Goal: Information Seeking & Learning: Learn about a topic

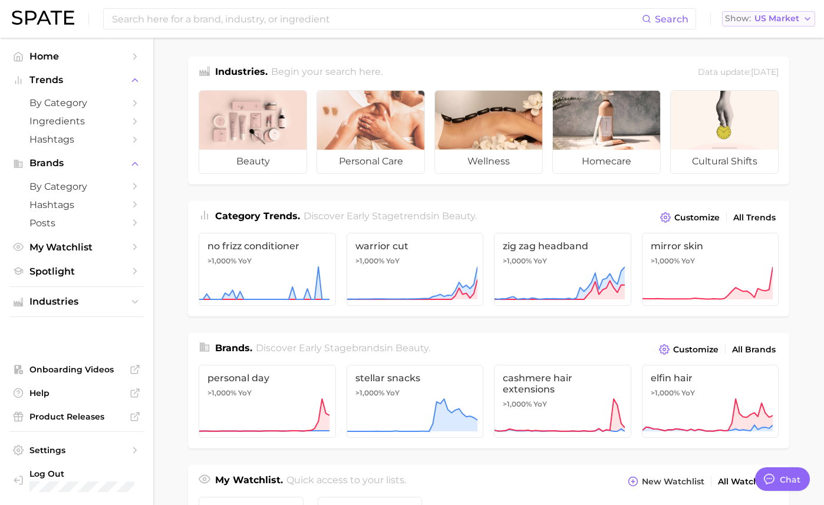
click at [779, 21] on span "US Market" at bounding box center [776, 18] width 45 height 6
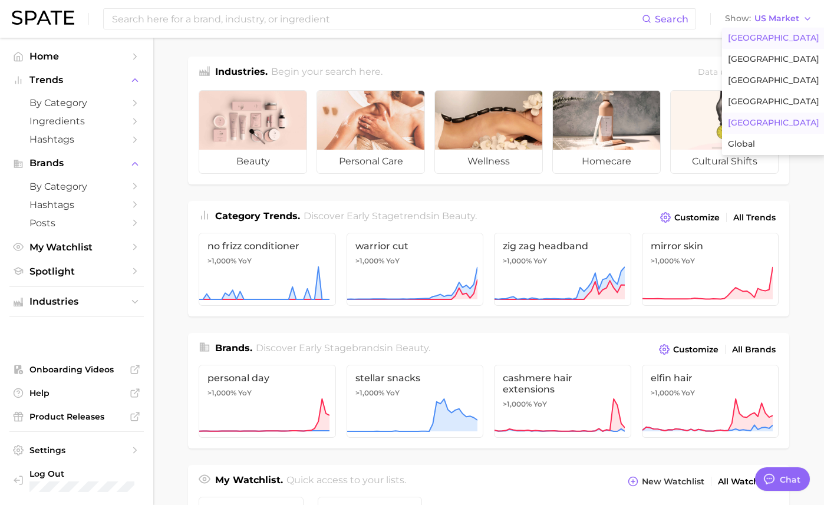
click at [757, 124] on button "[GEOGRAPHIC_DATA]" at bounding box center [773, 123] width 103 height 21
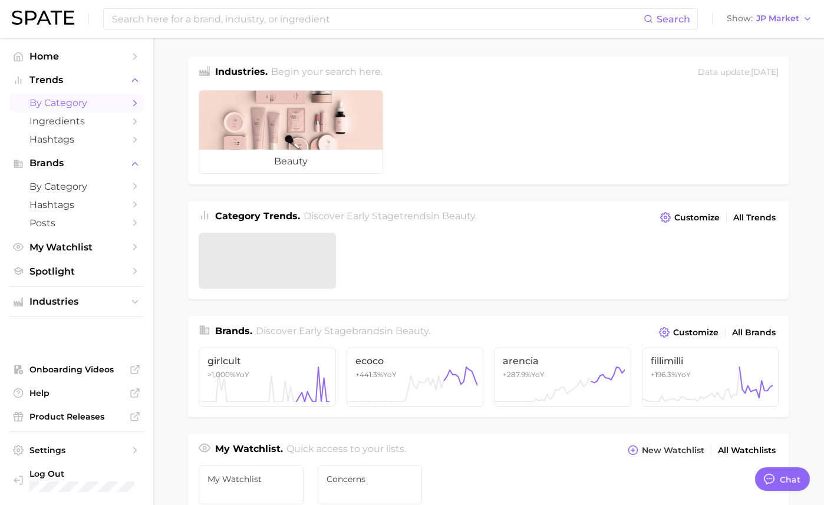
click at [85, 107] on span "by Category" at bounding box center [76, 102] width 94 height 11
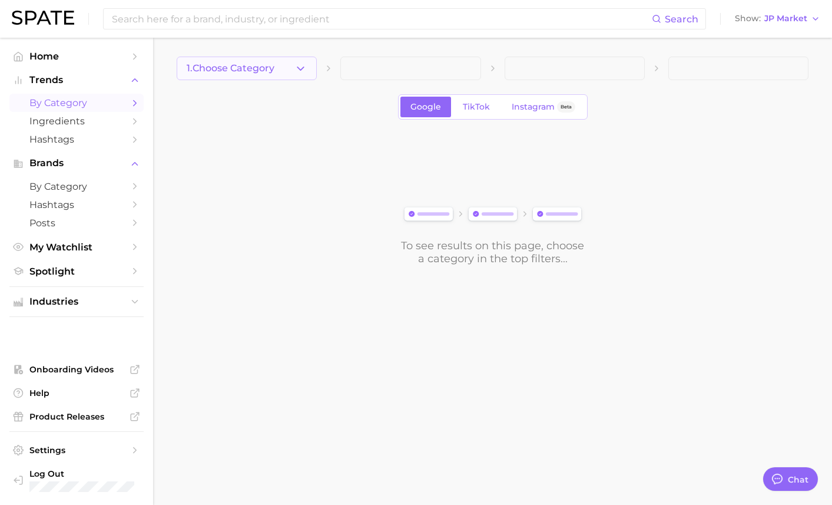
click at [255, 73] on span "1. Choose Category" at bounding box center [231, 68] width 88 height 11
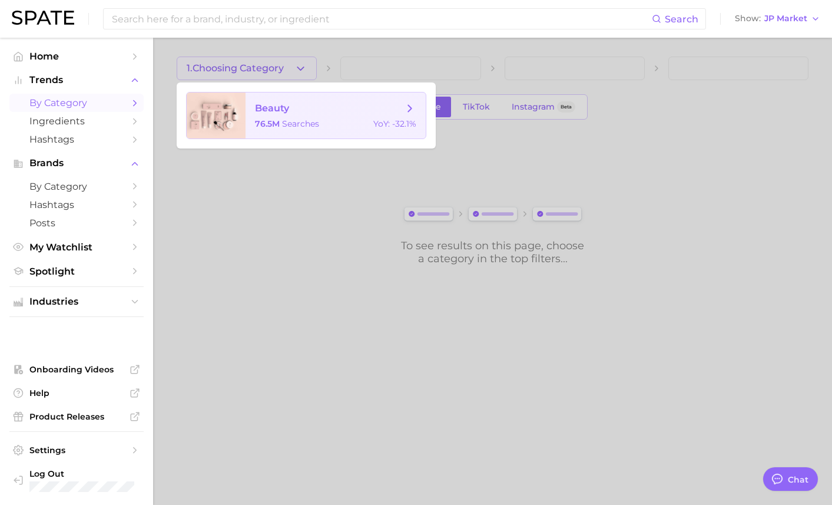
click at [274, 115] on span "beauty 76.5m searches YoY : -32.1%" at bounding box center [336, 115] width 180 height 46
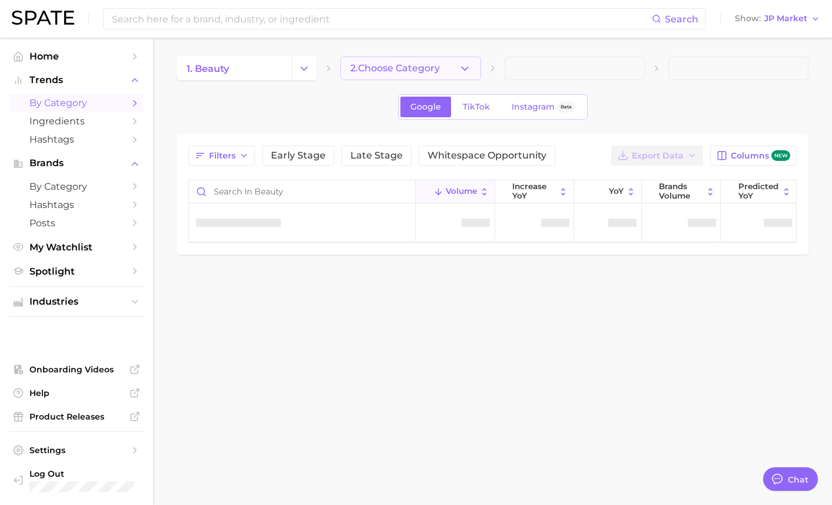
click at [465, 68] on icon "button" at bounding box center [465, 68] width 12 height 12
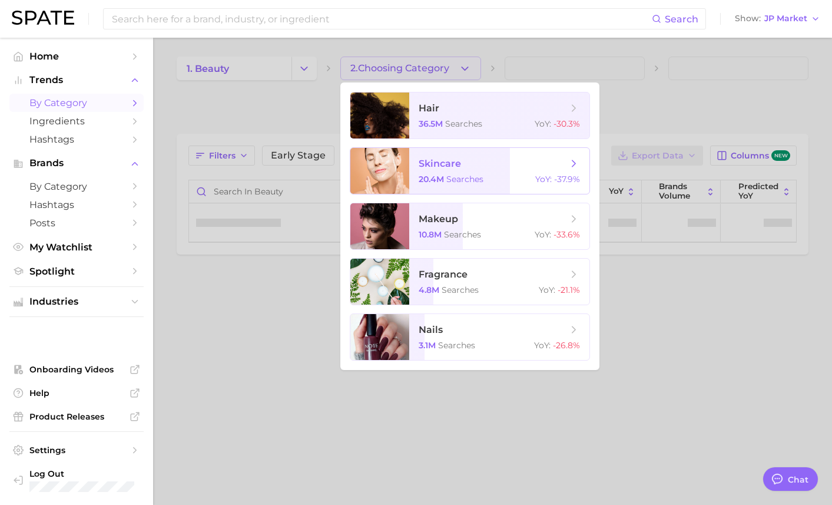
click at [479, 169] on span "skincare" at bounding box center [493, 163] width 148 height 13
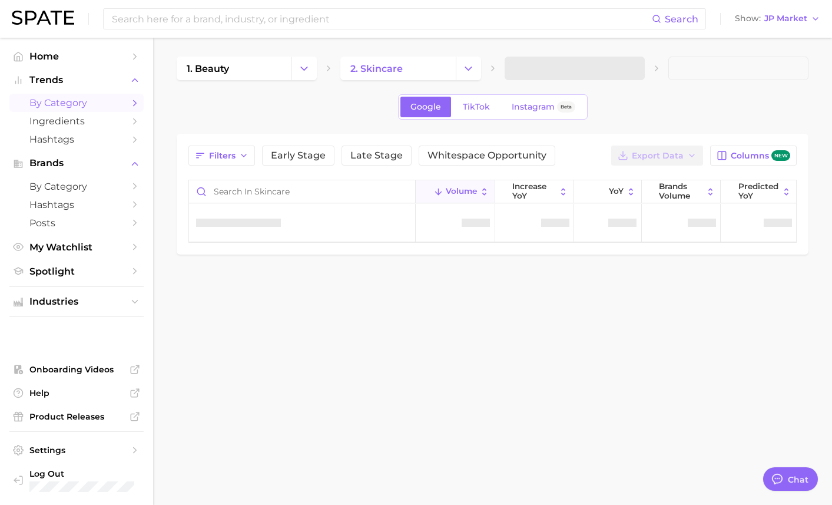
click at [565, 74] on span at bounding box center [575, 69] width 140 height 24
click at [560, 71] on span "3. Subcategory" at bounding box center [551, 68] width 72 height 11
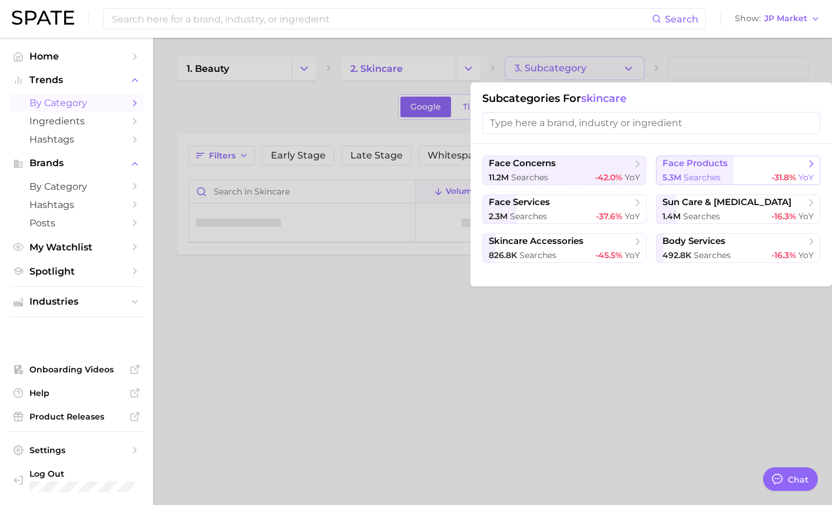
click at [668, 170] on button "face products 5.3m searches -31.8% YoY" at bounding box center [738, 170] width 164 height 29
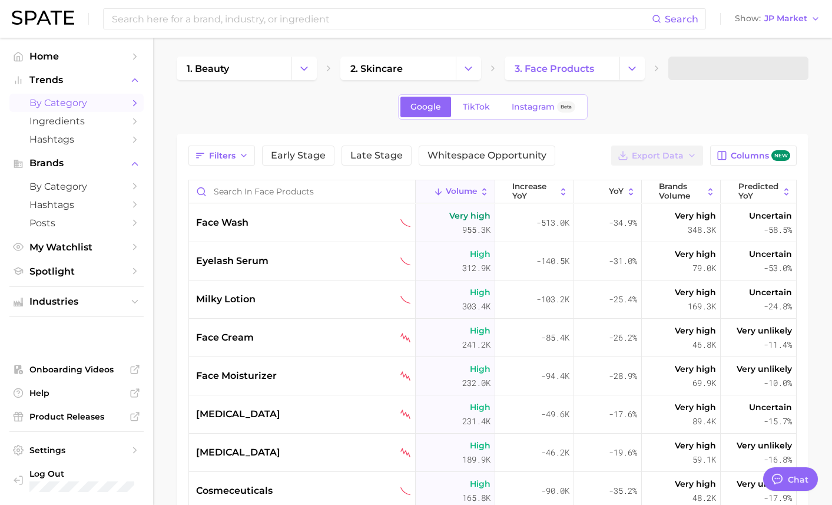
type textarea "x"
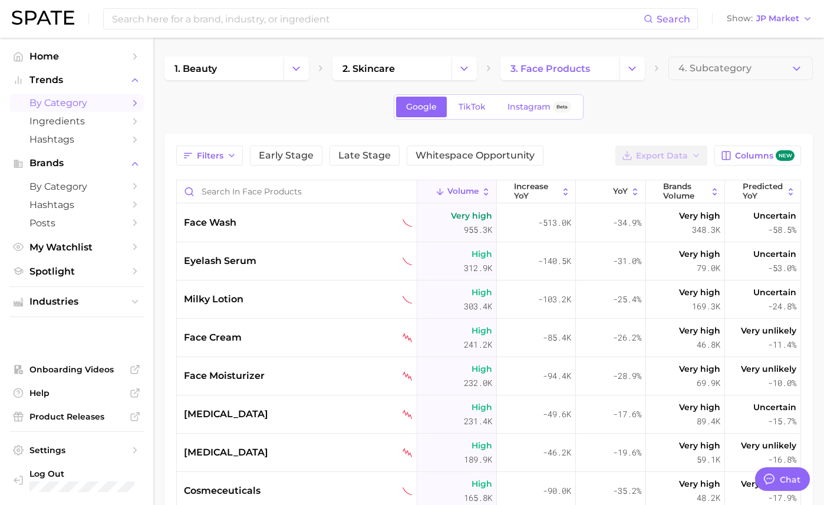
click at [695, 70] on span "4. Subcategory" at bounding box center [714, 68] width 73 height 11
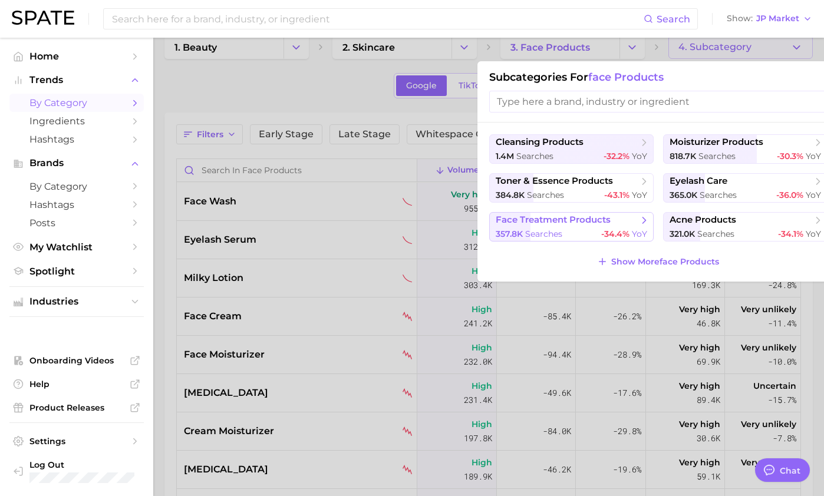
scroll to position [59, 0]
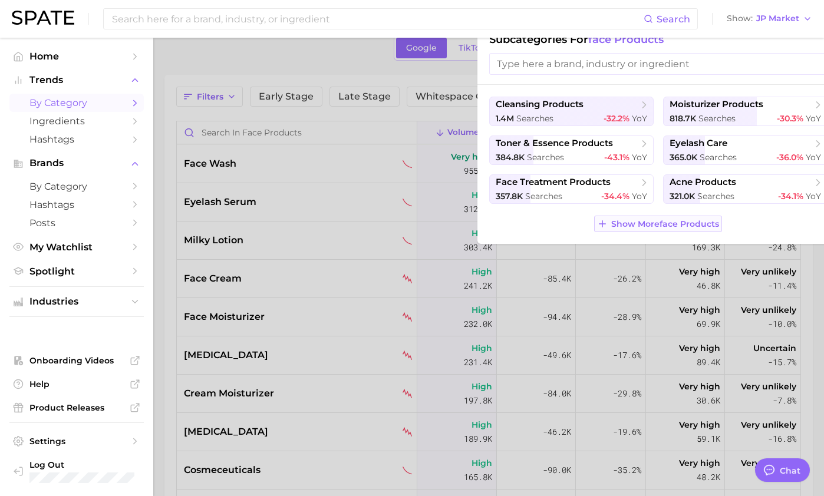
click at [642, 220] on span "Show More face products" at bounding box center [665, 224] width 108 height 10
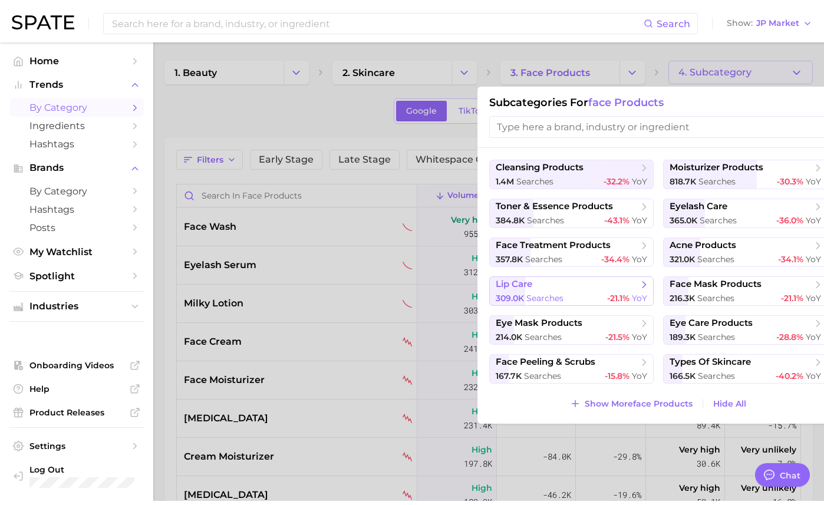
scroll to position [0, 0]
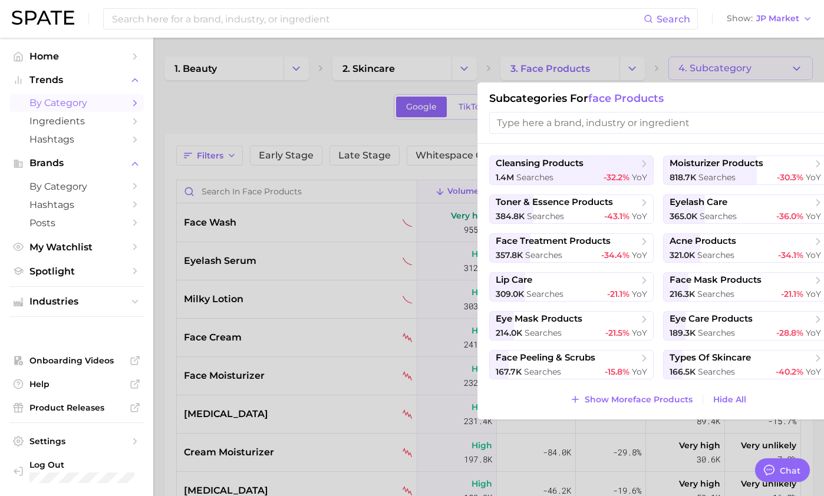
click at [617, 71] on div at bounding box center [412, 248] width 824 height 496
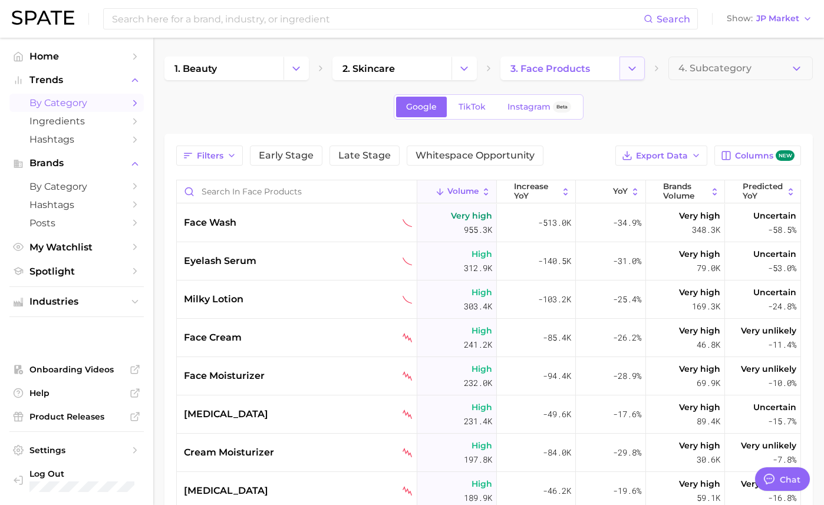
click at [626, 71] on icon "Change Category" at bounding box center [632, 68] width 12 height 12
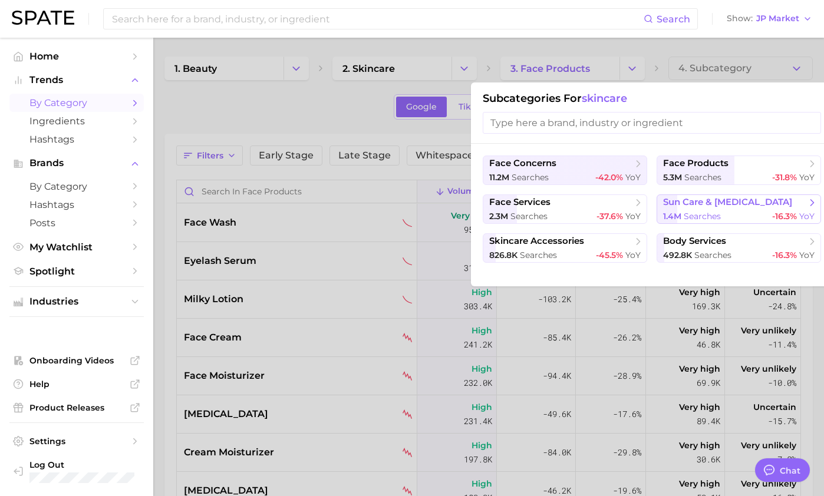
click at [692, 206] on span "sun care & [MEDICAL_DATA]" at bounding box center [727, 202] width 129 height 11
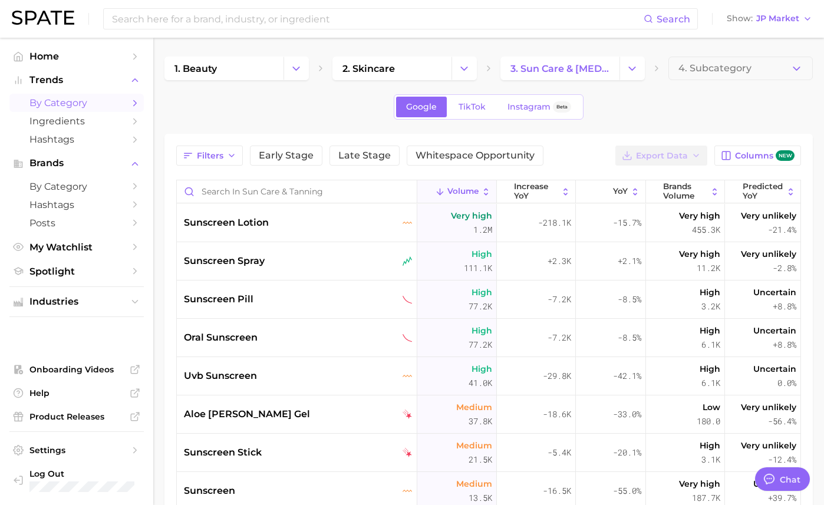
click at [708, 69] on span "4. Subcategory" at bounding box center [714, 68] width 73 height 11
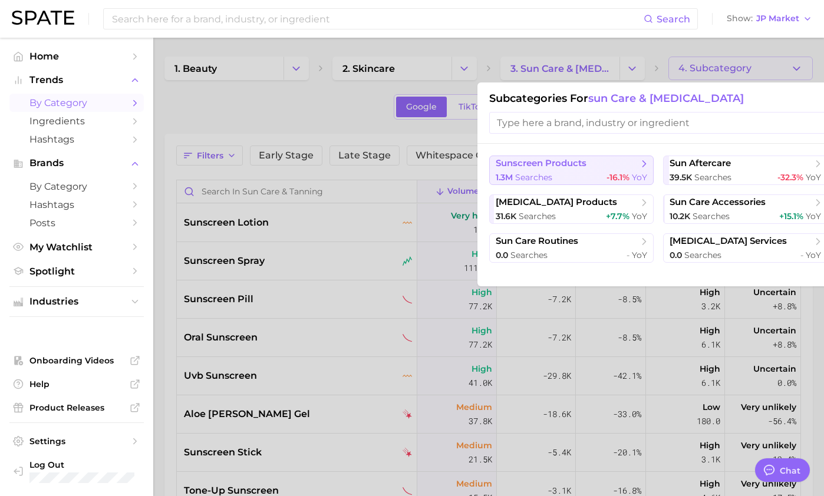
click at [574, 177] on div "1.3m searches -16.1% YoY" at bounding box center [570, 177] width 151 height 11
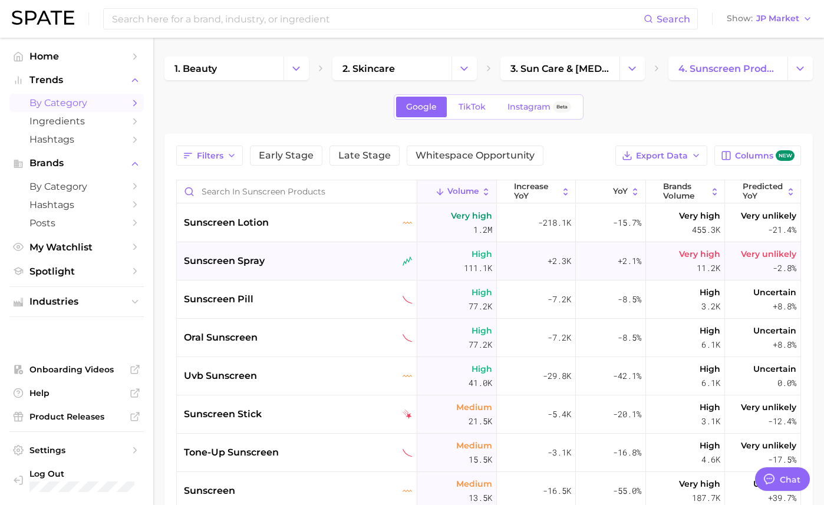
click at [256, 265] on span "sunscreen spray" at bounding box center [224, 261] width 81 height 14
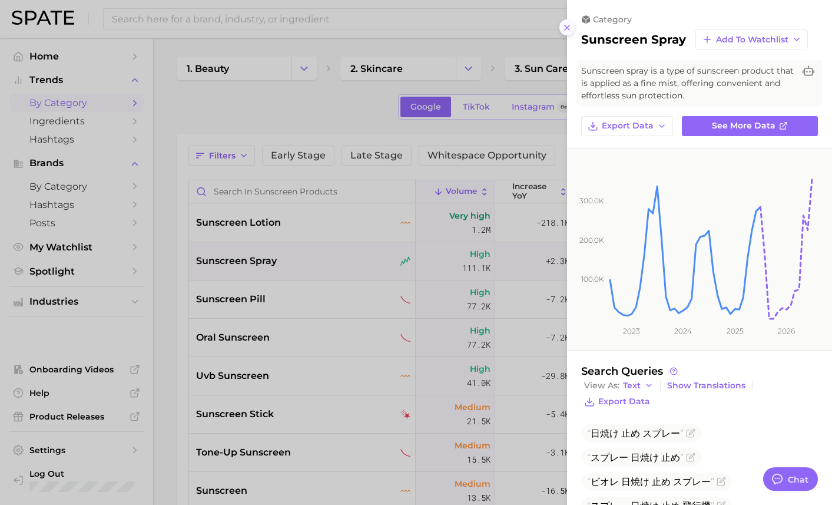
click at [567, 29] on icon at bounding box center [567, 27] width 9 height 9
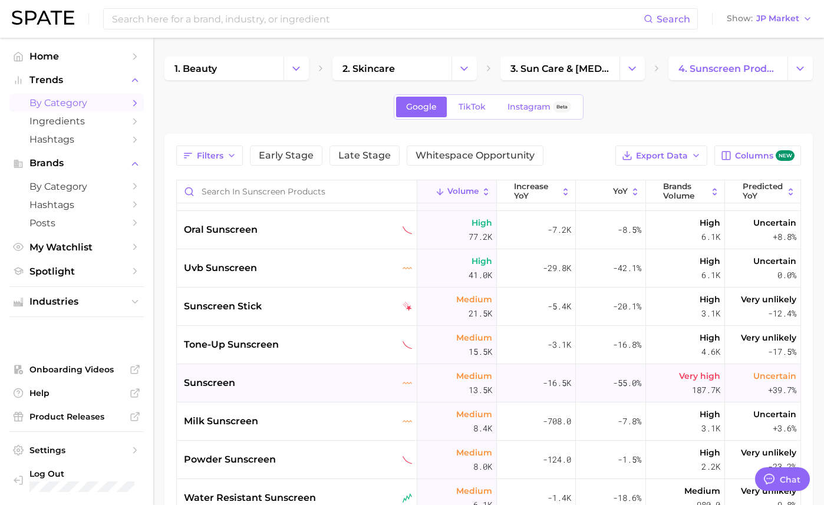
scroll to position [118, 0]
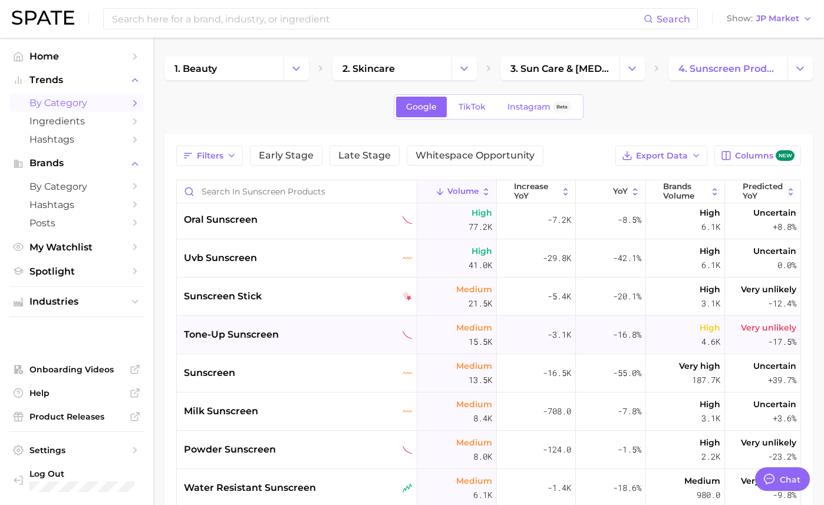
click at [435, 332] on div "Medium 15.5k" at bounding box center [456, 335] width 79 height 38
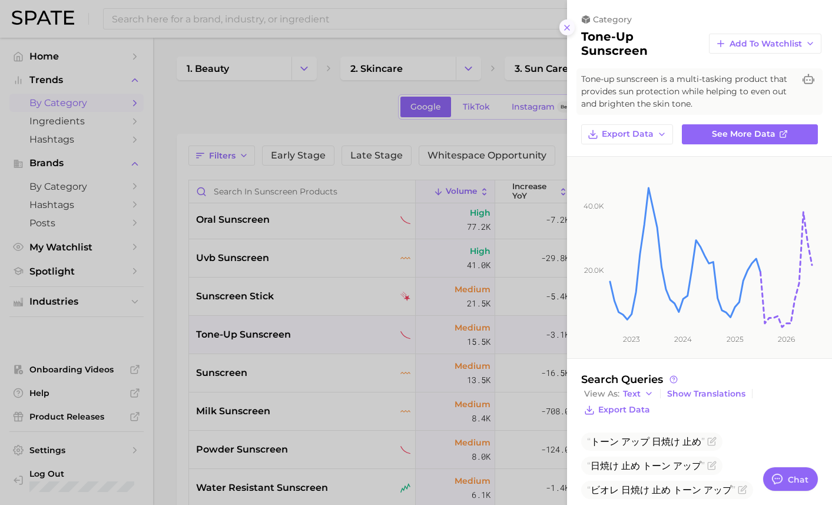
click at [571, 25] on icon at bounding box center [567, 27] width 9 height 9
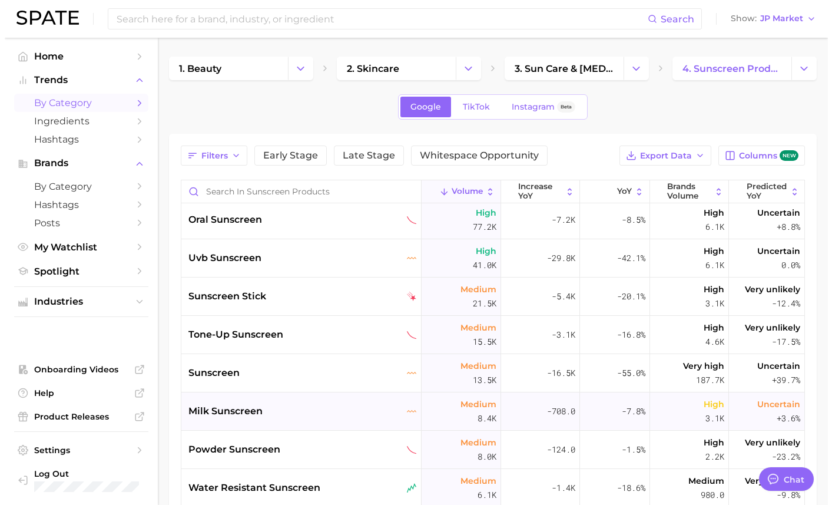
scroll to position [177, 0]
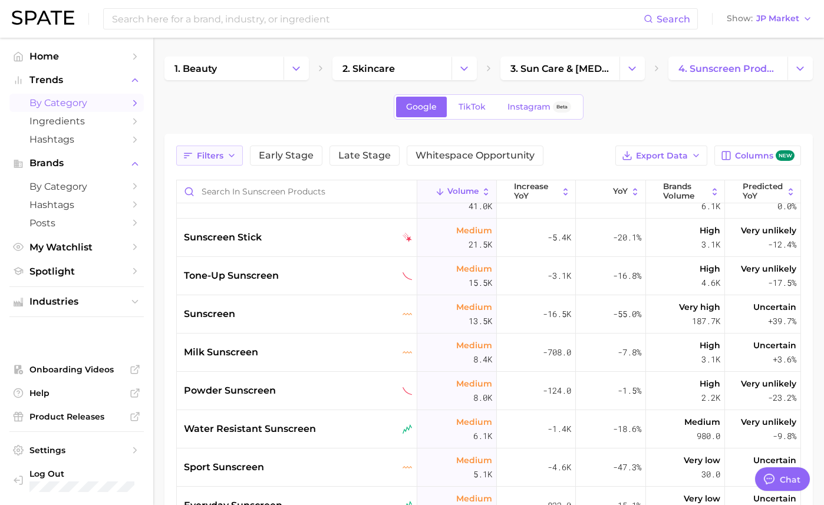
click at [223, 156] on span "Filters" at bounding box center [210, 156] width 27 height 10
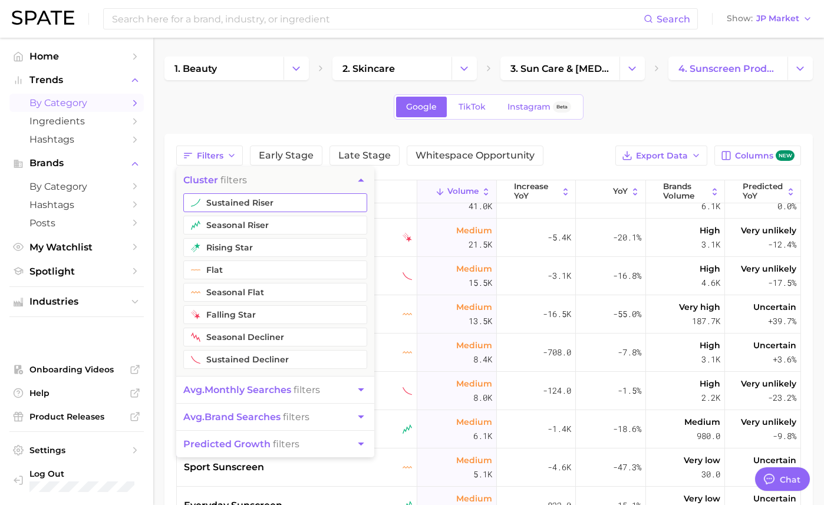
click at [234, 204] on button "sustained riser" at bounding box center [275, 202] width 184 height 19
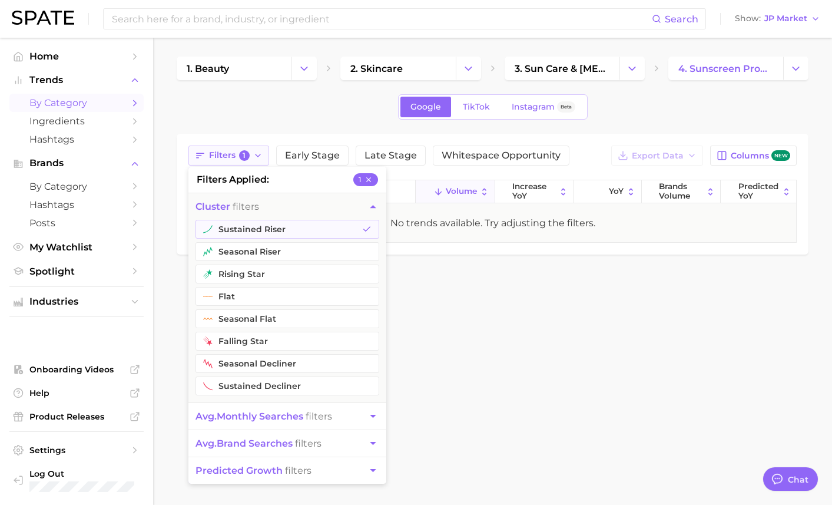
click at [229, 157] on span "Filters 1" at bounding box center [229, 155] width 41 height 11
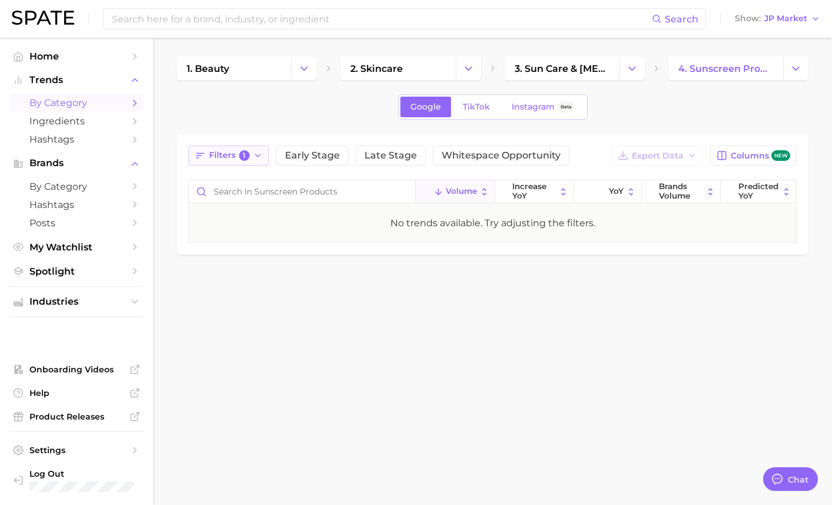
click at [237, 153] on span "Filters 1" at bounding box center [229, 155] width 41 height 11
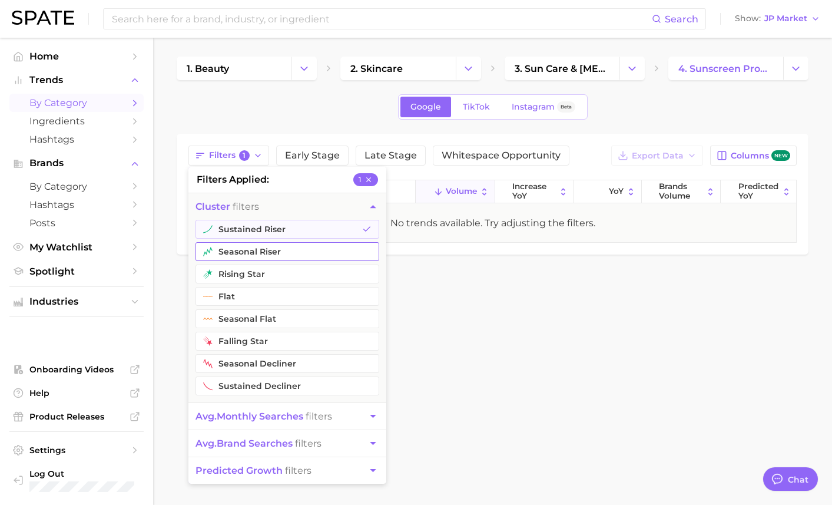
click at [228, 244] on button "seasonal riser" at bounding box center [288, 251] width 184 height 19
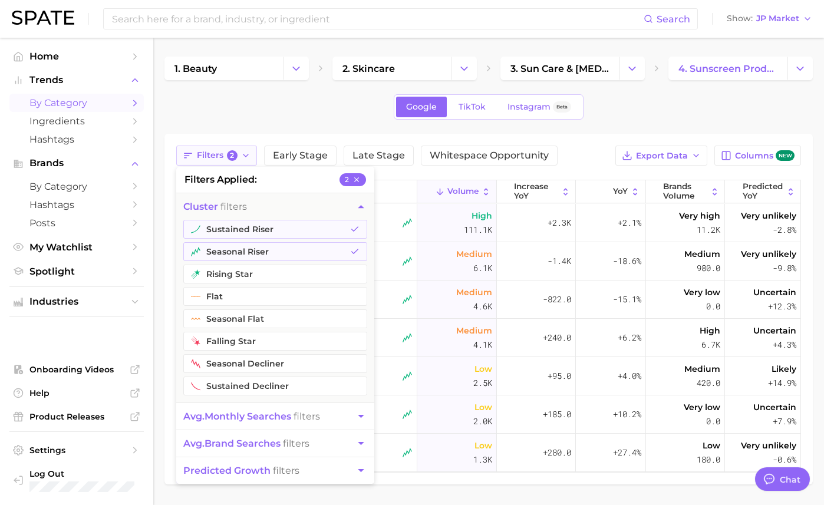
click at [237, 157] on span "2" at bounding box center [232, 155] width 11 height 11
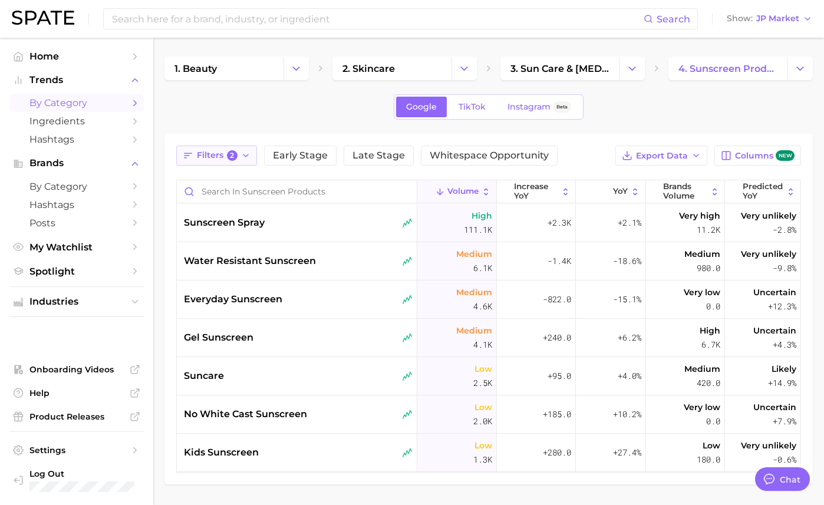
click at [237, 151] on span "2" at bounding box center [232, 155] width 11 height 11
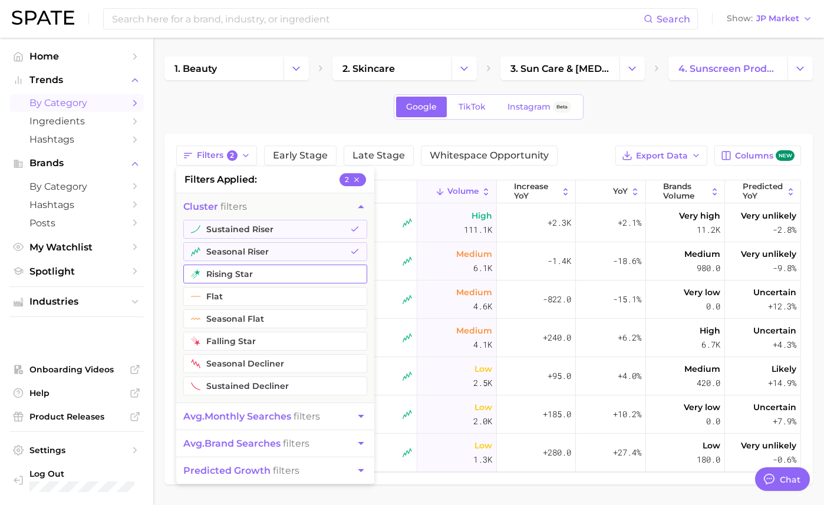
click at [236, 276] on button "rising star" at bounding box center [275, 274] width 184 height 19
click at [176, 302] on main "1. beauty 2. skincare 3. sun care & [MEDICAL_DATA] 4. sunscreen products Google…" at bounding box center [488, 291] width 670 height 506
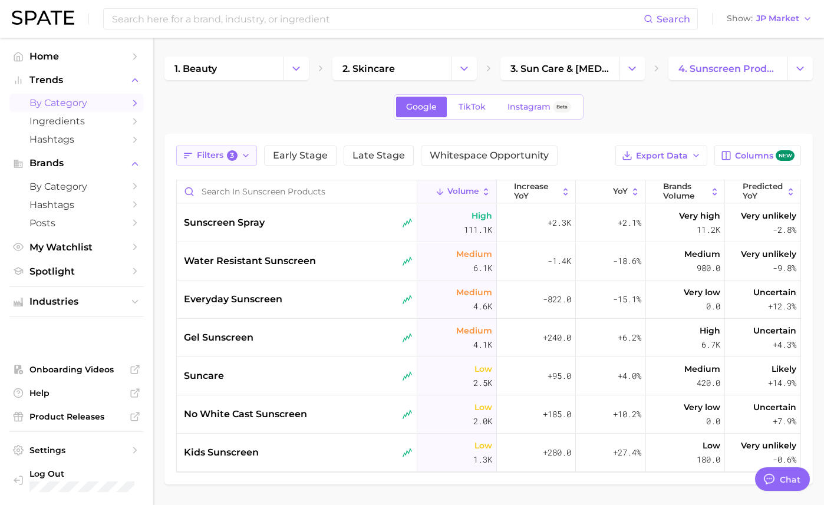
click at [237, 151] on span "Filters 3" at bounding box center [217, 155] width 41 height 11
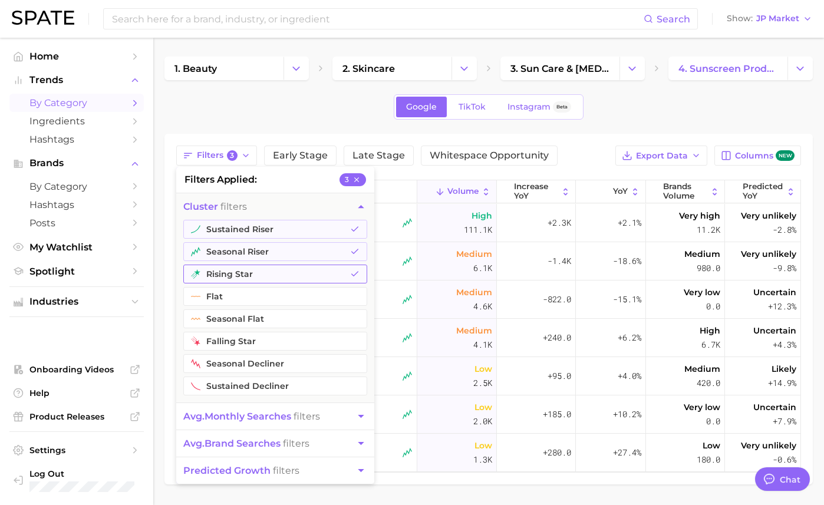
click at [239, 267] on button "rising star" at bounding box center [275, 274] width 184 height 19
click at [237, 157] on span "Filters 2" at bounding box center [217, 155] width 41 height 11
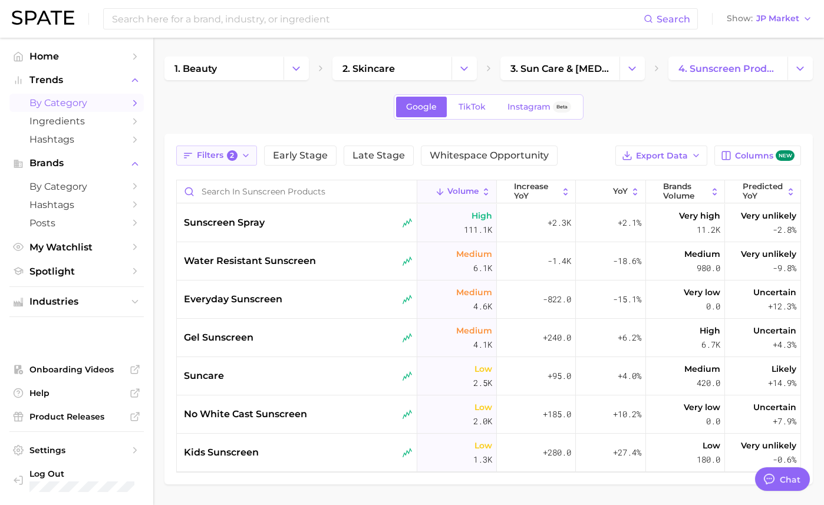
click at [234, 150] on span "Filters 2" at bounding box center [217, 155] width 41 height 11
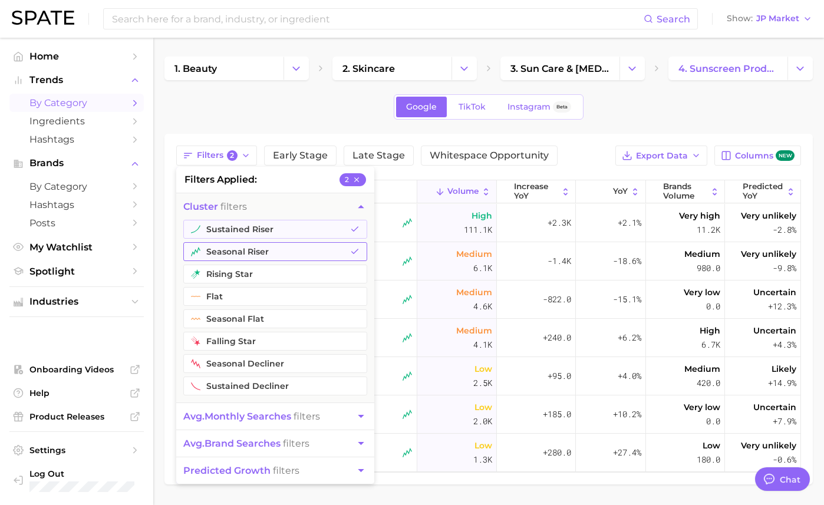
click at [235, 247] on button "seasonal riser" at bounding box center [275, 251] width 184 height 19
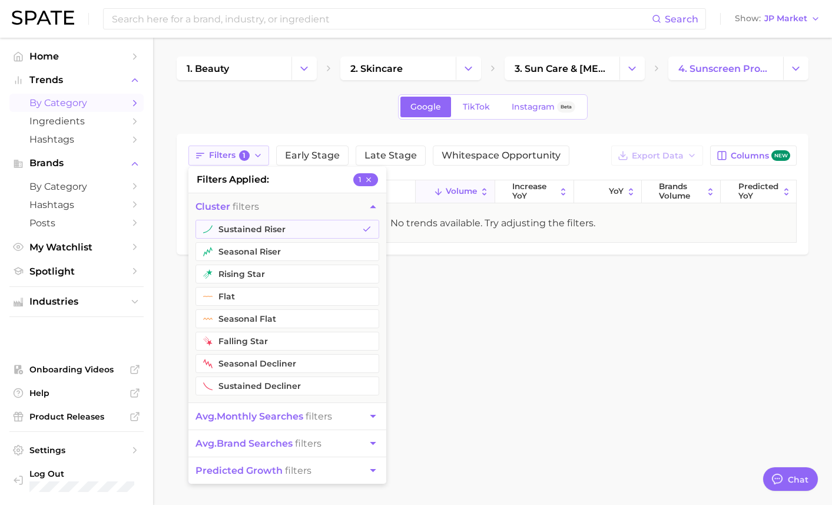
click at [237, 153] on span "Filters 1" at bounding box center [229, 155] width 41 height 11
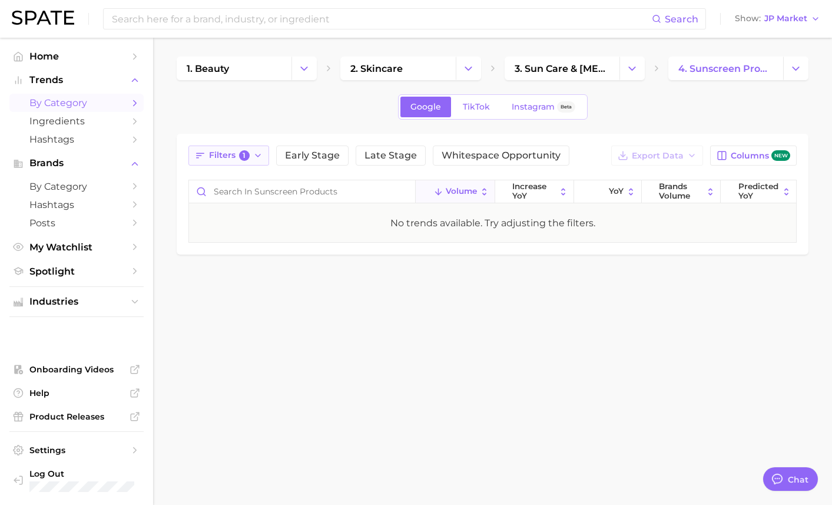
click at [237, 151] on span "Filters 1" at bounding box center [229, 155] width 41 height 11
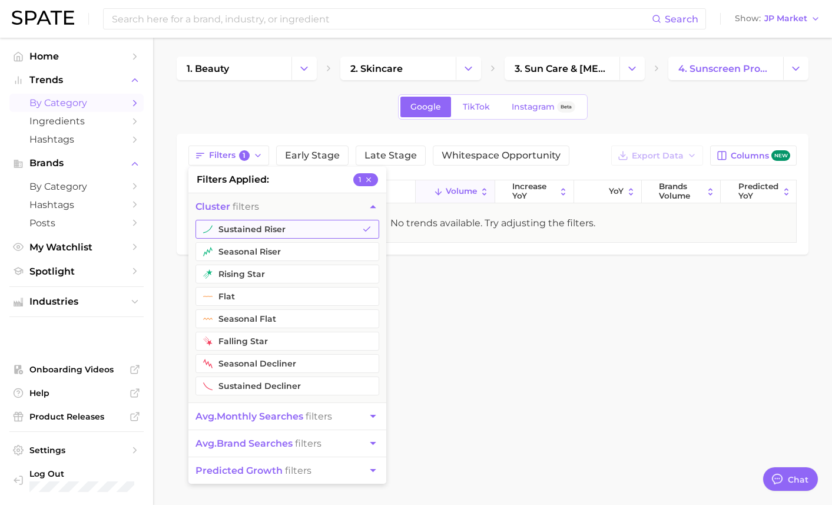
click at [240, 233] on button "sustained riser" at bounding box center [288, 229] width 184 height 19
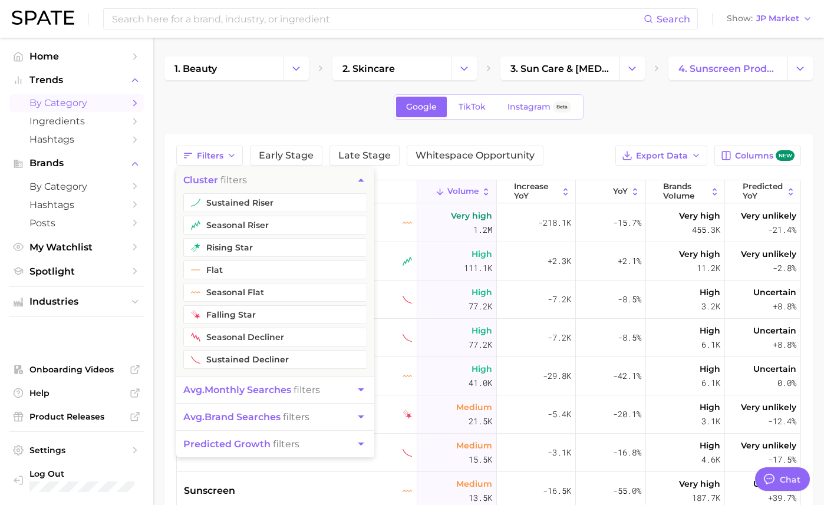
click at [367, 177] on icon "button" at bounding box center [361, 180] width 12 height 12
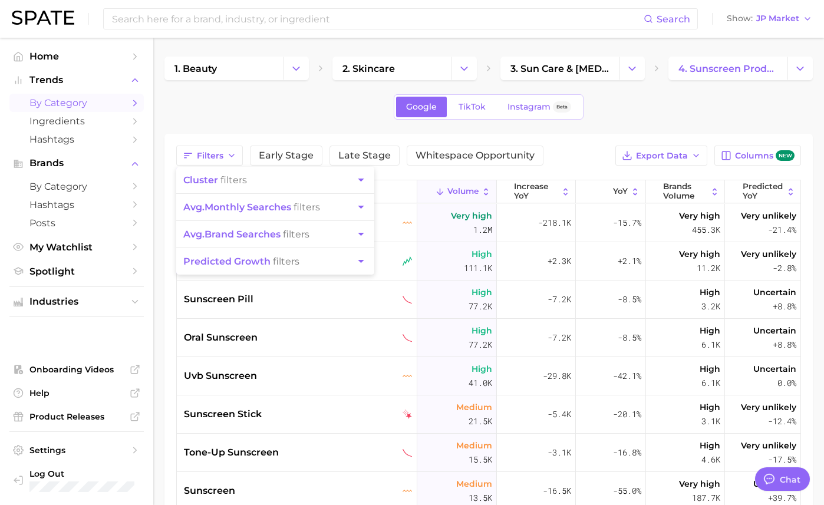
click at [167, 334] on main "1. beauty 2. skincare 3. sun care & [MEDICAL_DATA] 4. sunscreen products Google…" at bounding box center [488, 397] width 670 height 718
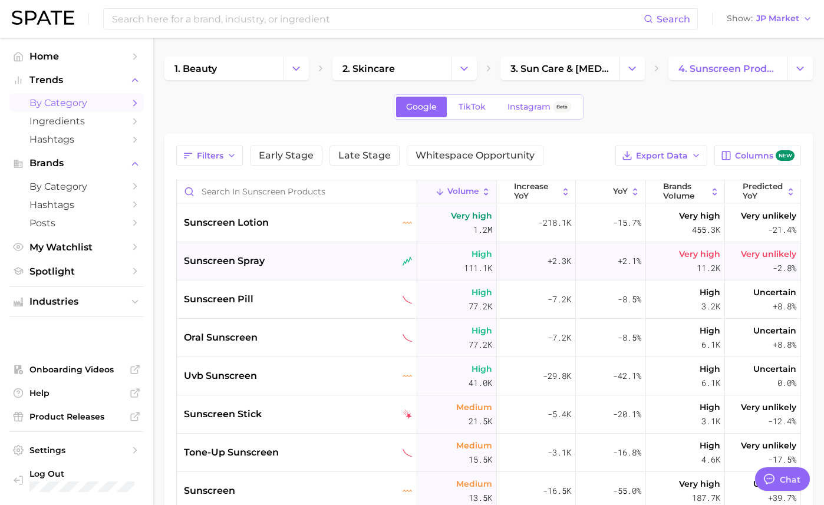
click at [258, 257] on span "sunscreen spray" at bounding box center [224, 261] width 81 height 14
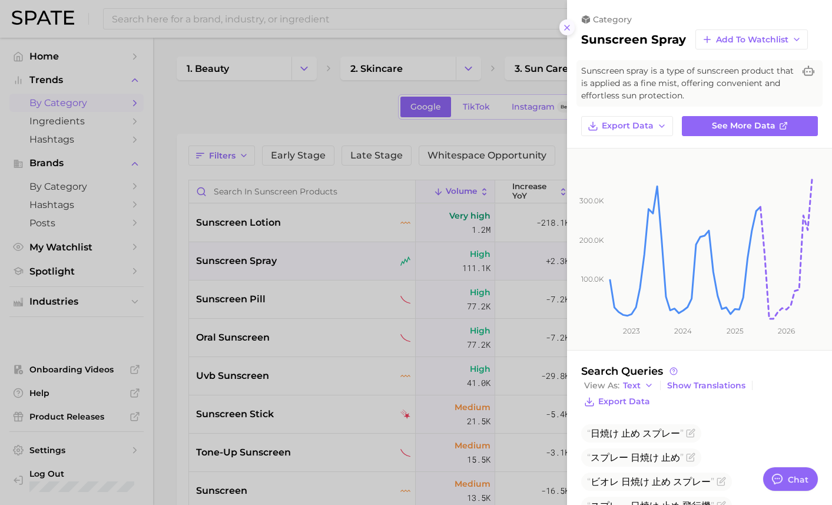
click at [568, 25] on icon at bounding box center [567, 27] width 9 height 9
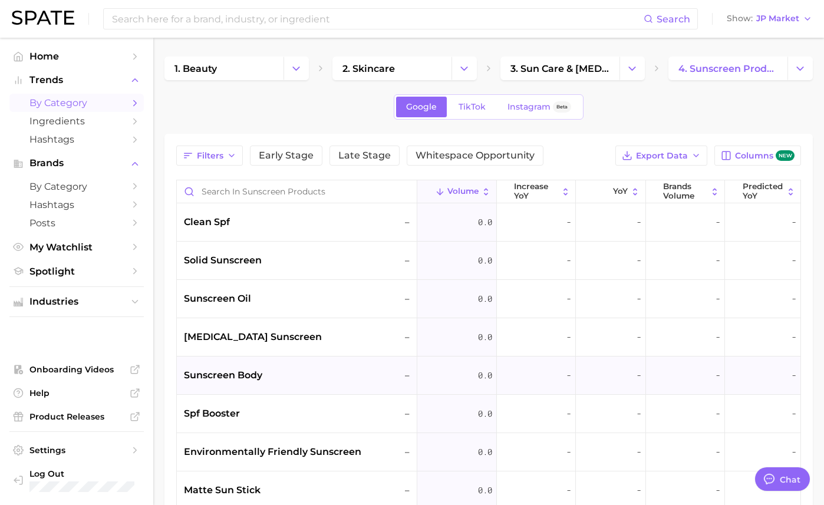
scroll to position [943, 0]
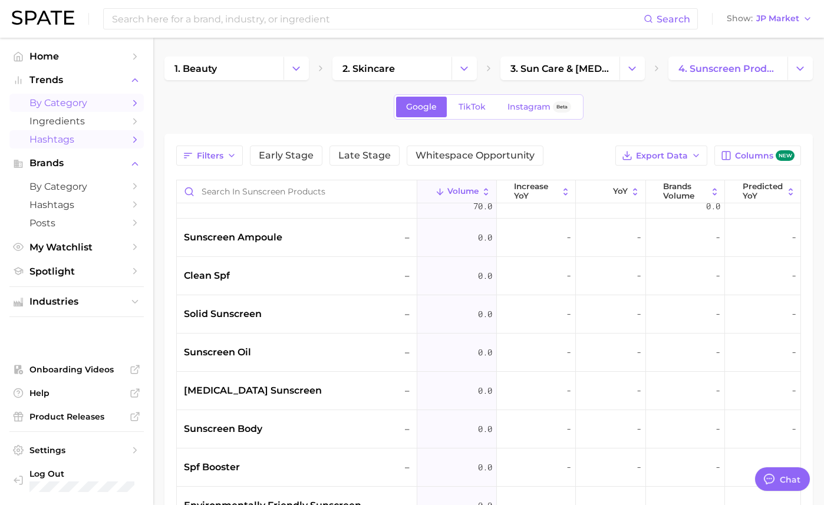
click at [77, 141] on span "Hashtags" at bounding box center [76, 139] width 94 height 11
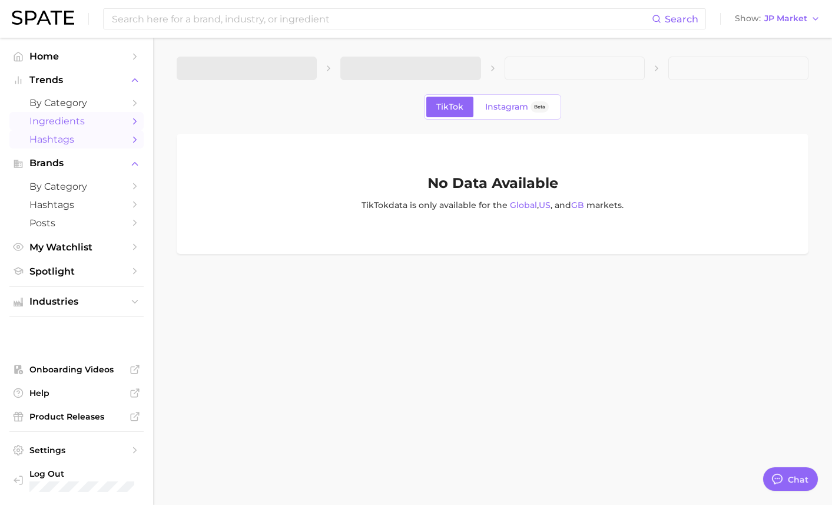
click at [84, 118] on span "Ingredients" at bounding box center [76, 120] width 94 height 11
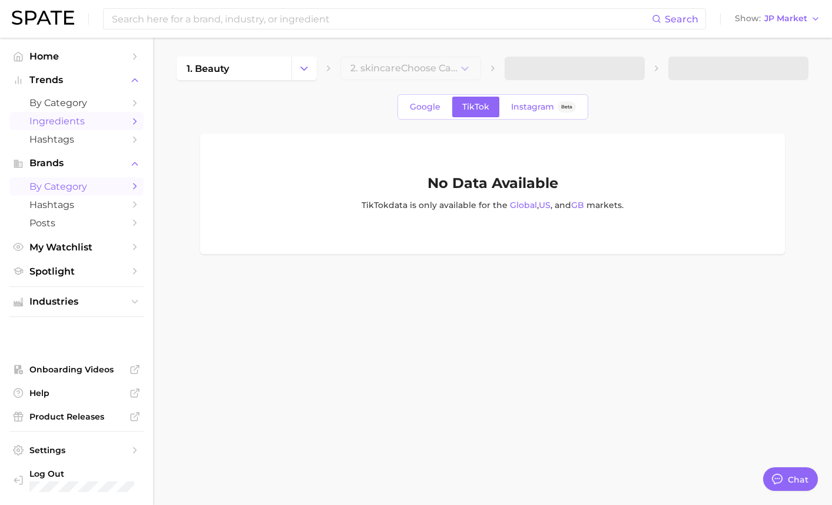
click at [65, 184] on span "by Category" at bounding box center [76, 186] width 94 height 11
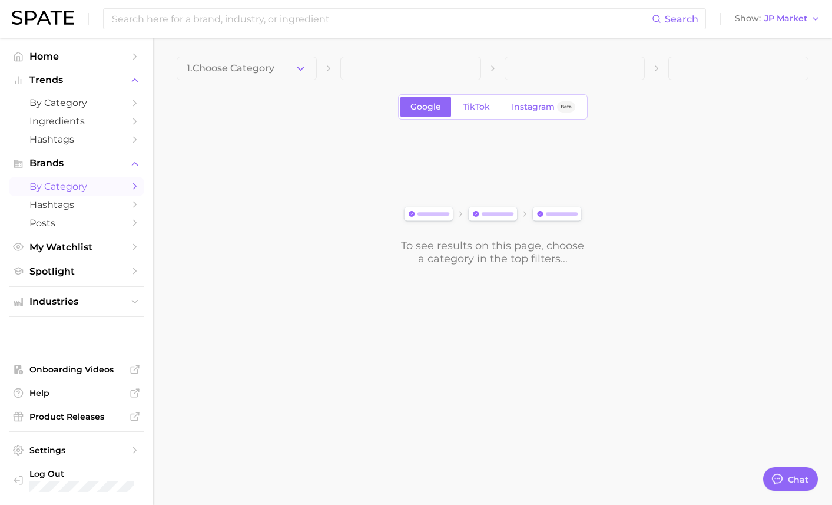
click at [296, 64] on button "1. Choose Category" at bounding box center [247, 69] width 140 height 24
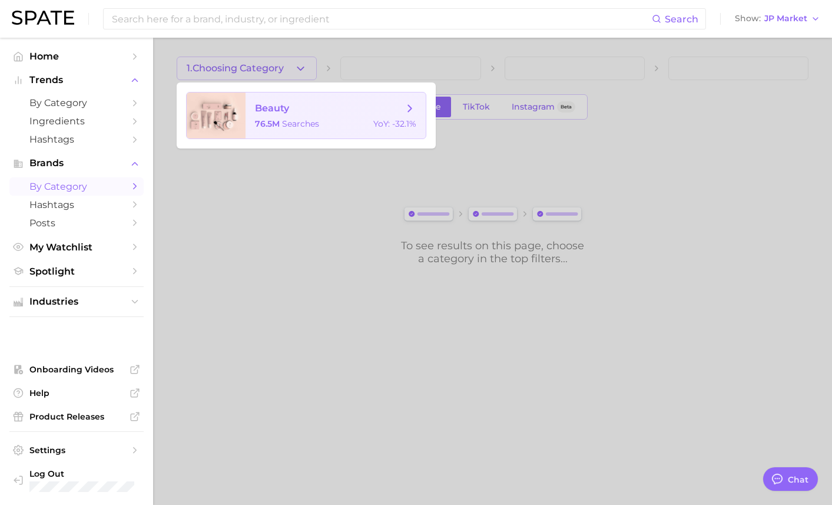
click at [297, 111] on span "beauty" at bounding box center [329, 108] width 148 height 13
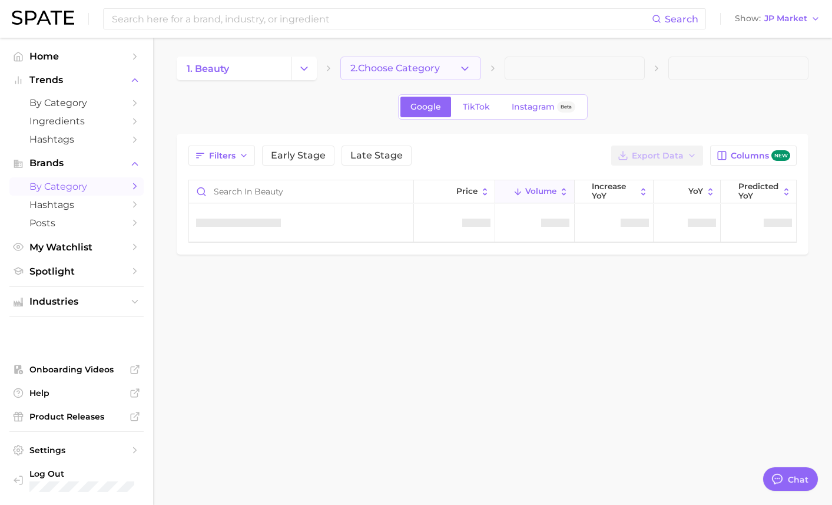
click at [451, 75] on button "2. Choose Category" at bounding box center [411, 69] width 140 height 24
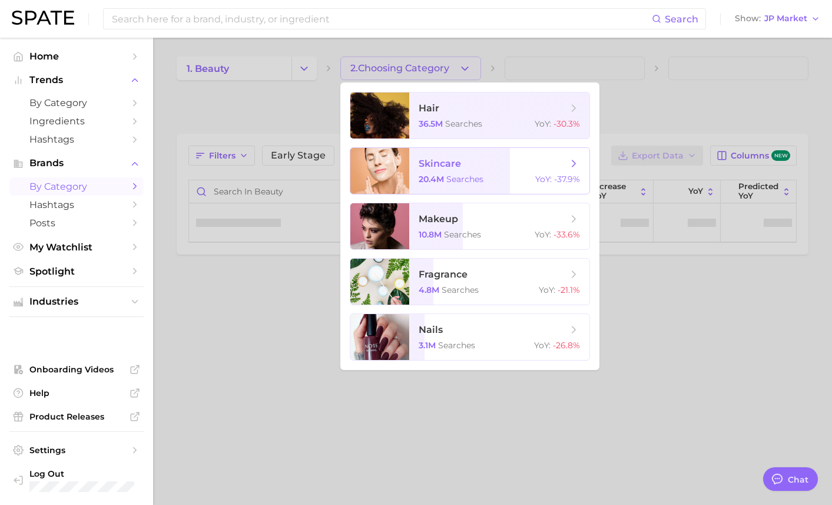
click at [473, 158] on span "skincare" at bounding box center [493, 163] width 148 height 13
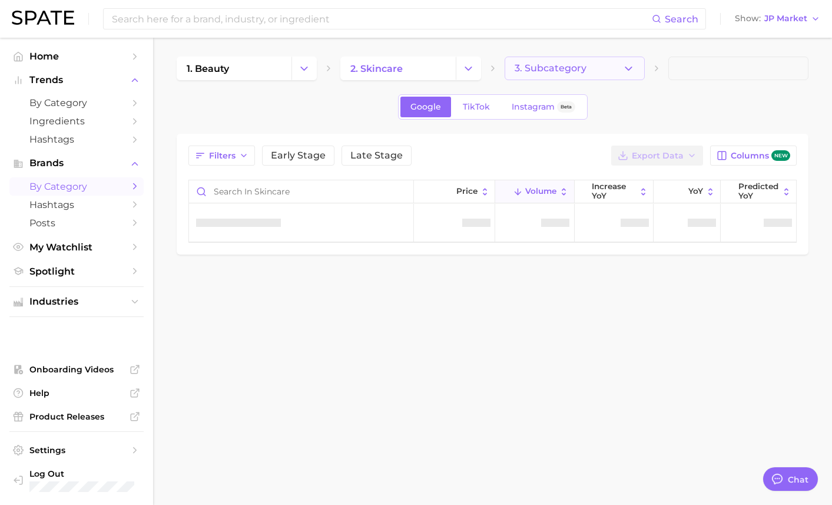
click at [596, 73] on button "3. Subcategory" at bounding box center [575, 69] width 140 height 24
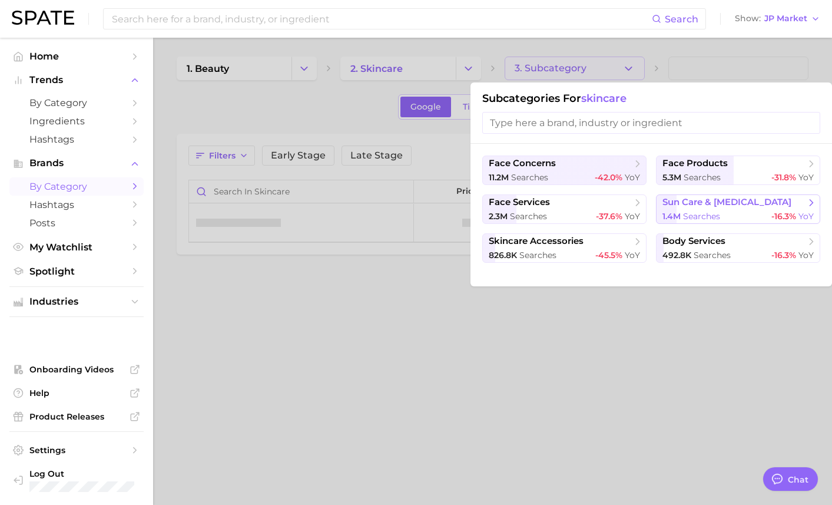
click at [681, 203] on span "sun care & [MEDICAL_DATA]" at bounding box center [727, 202] width 129 height 11
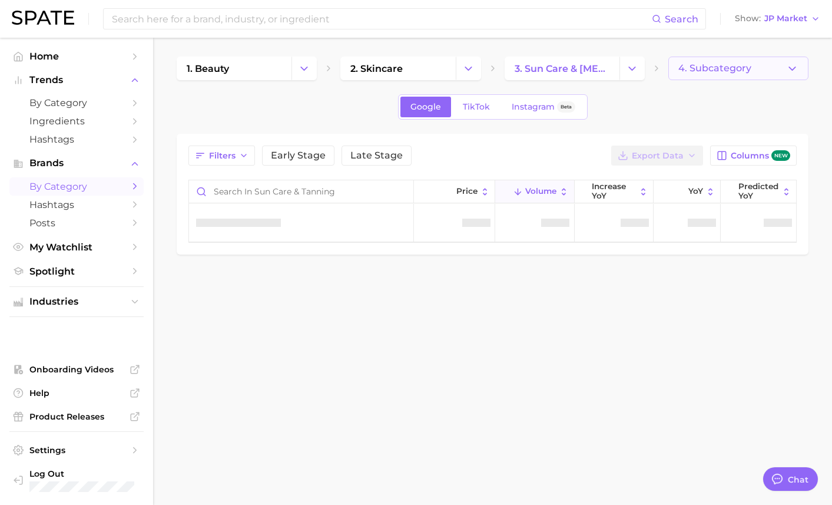
click at [734, 65] on span "4. Subcategory" at bounding box center [715, 68] width 73 height 11
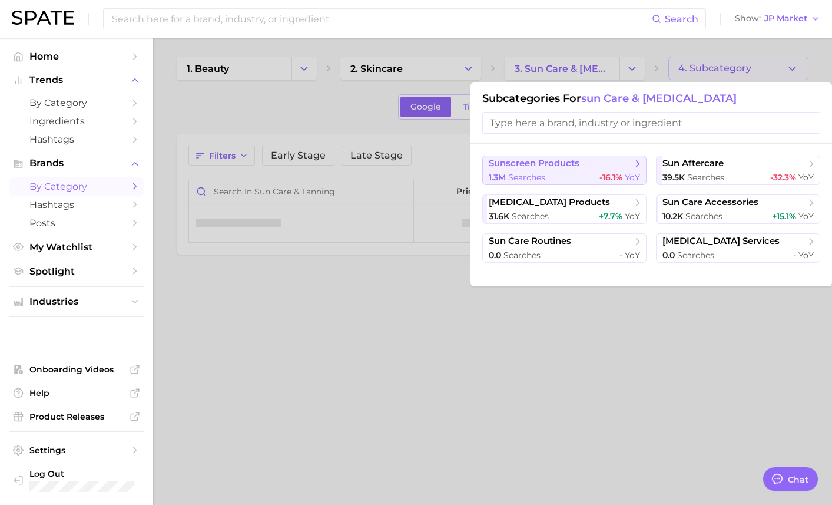
click at [579, 164] on span "sunscreen products" at bounding box center [534, 163] width 91 height 11
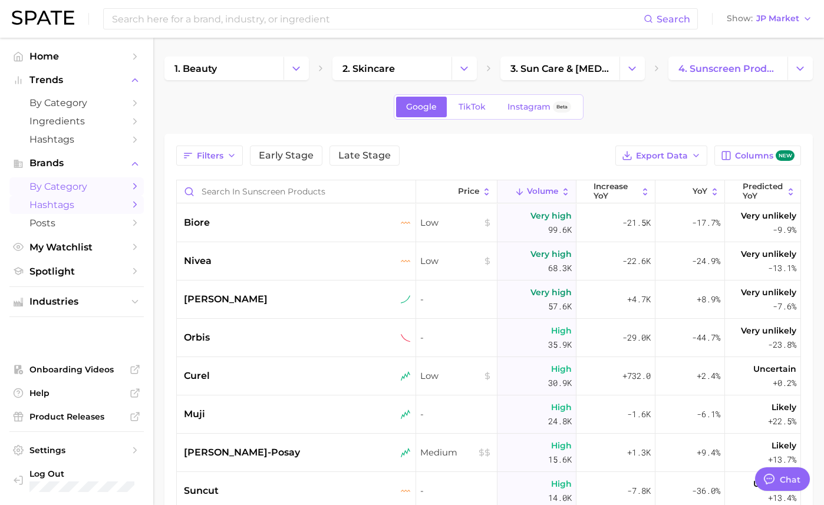
click at [110, 210] on link "Hashtags" at bounding box center [76, 205] width 134 height 18
